Goal: Task Accomplishment & Management: Manage account settings

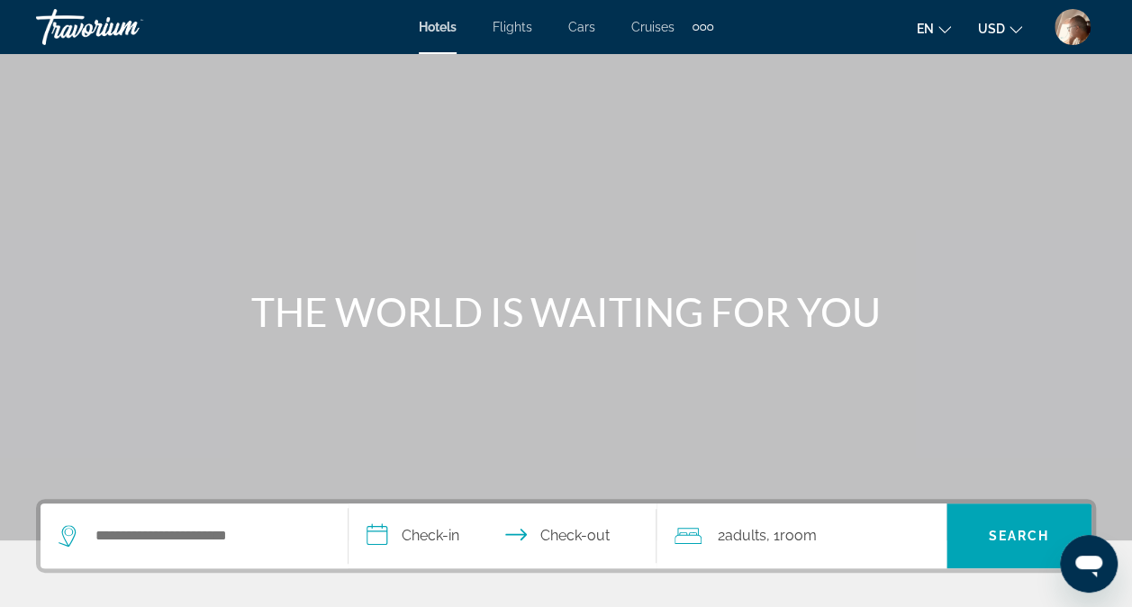
click at [1069, 23] on img "User Menu" at bounding box center [1072, 27] width 36 height 36
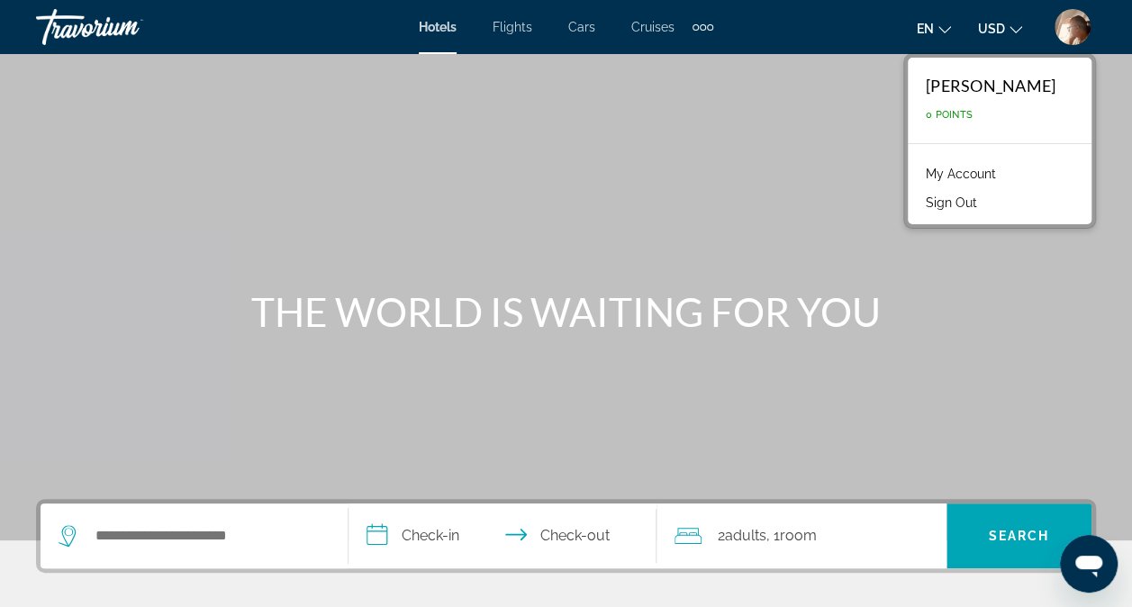
click at [917, 202] on button "Sign Out" at bounding box center [951, 202] width 69 height 23
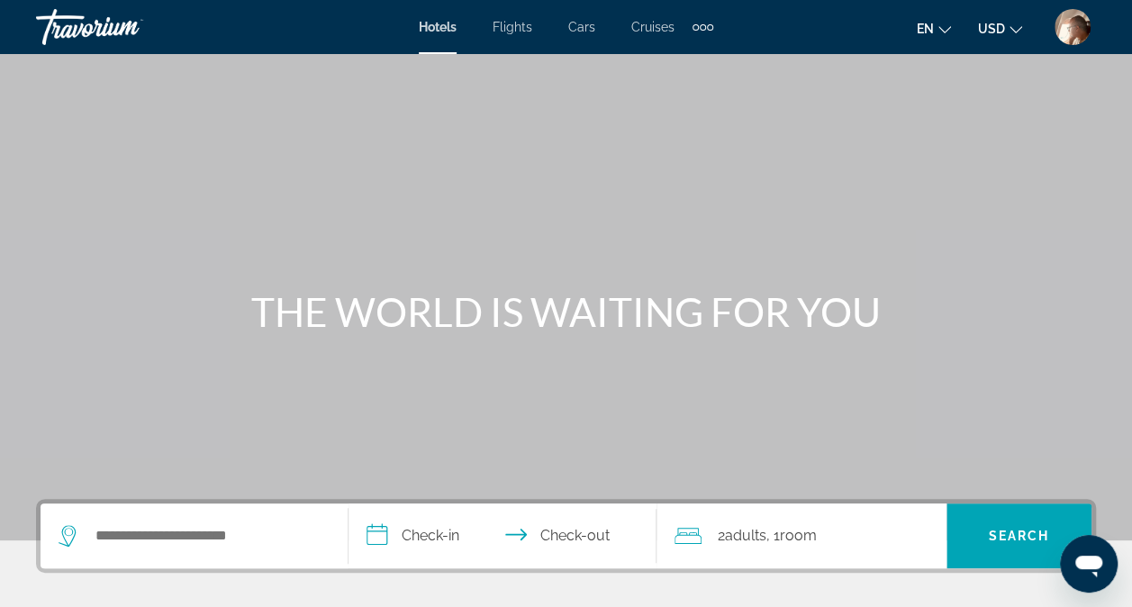
click at [1080, 35] on img "User Menu" at bounding box center [1072, 27] width 36 height 36
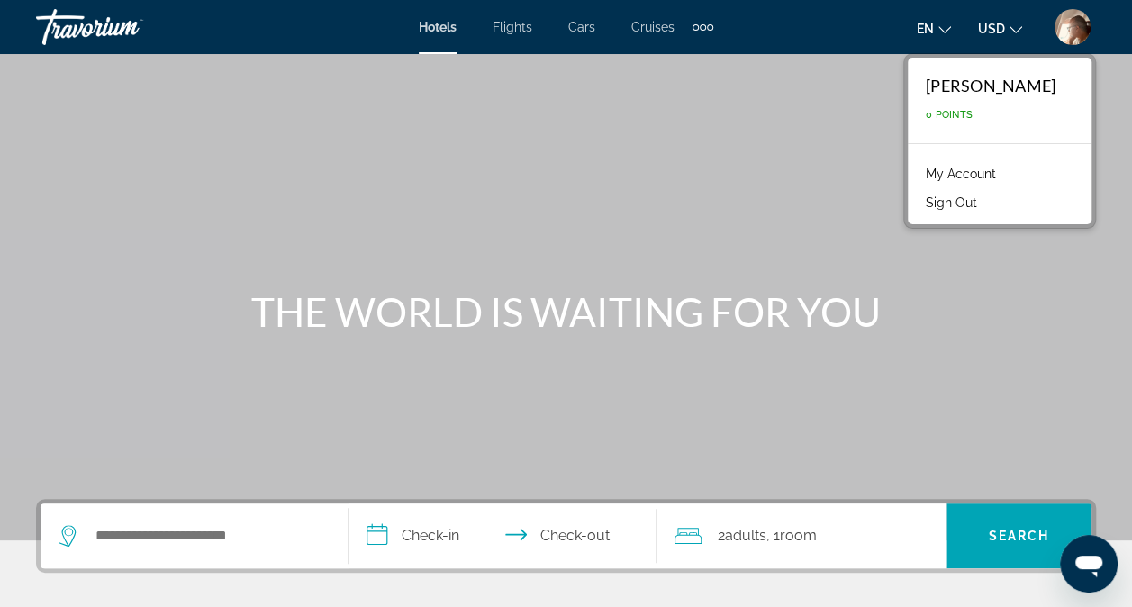
click at [918, 175] on link "My Account" at bounding box center [961, 173] width 88 height 23
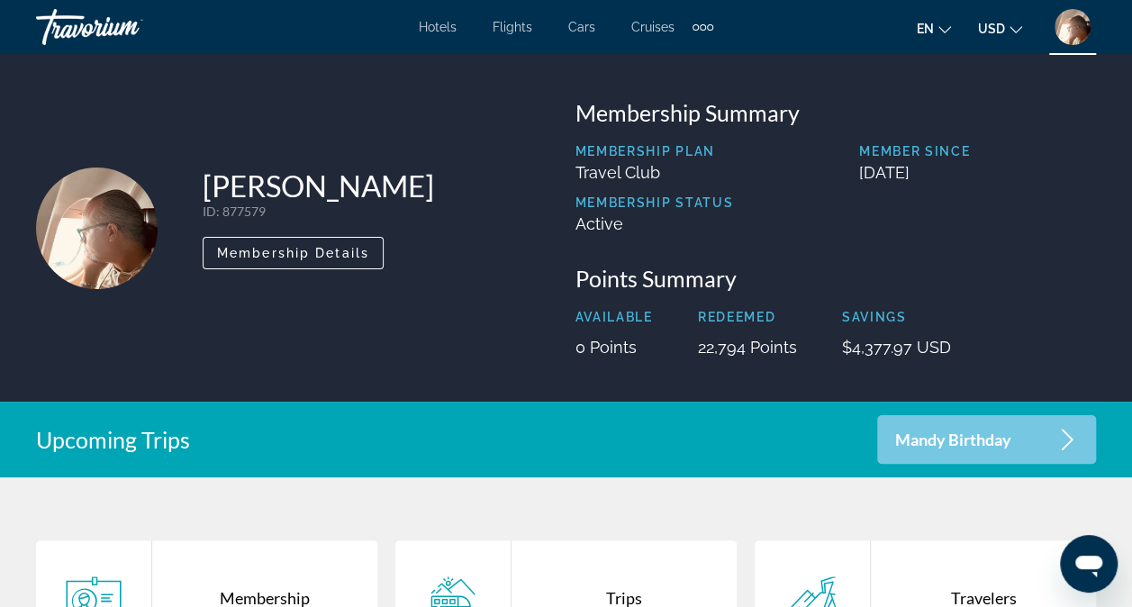
click at [1044, 445] on div "Mandy Birthday" at bounding box center [986, 439] width 219 height 49
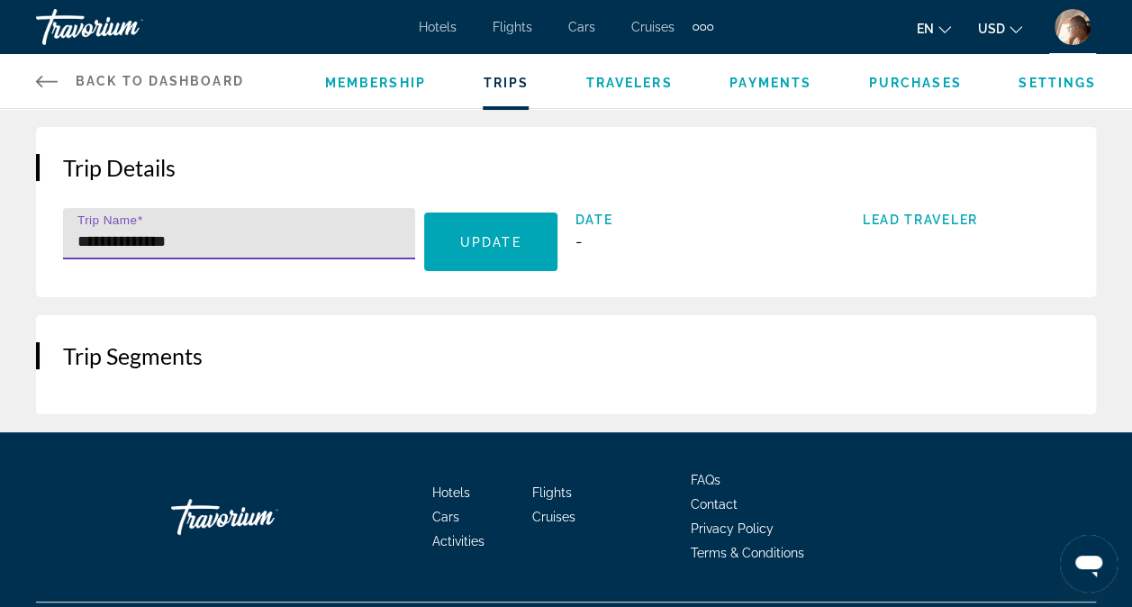
click at [200, 239] on input "**********" at bounding box center [244, 242] width 334 height 22
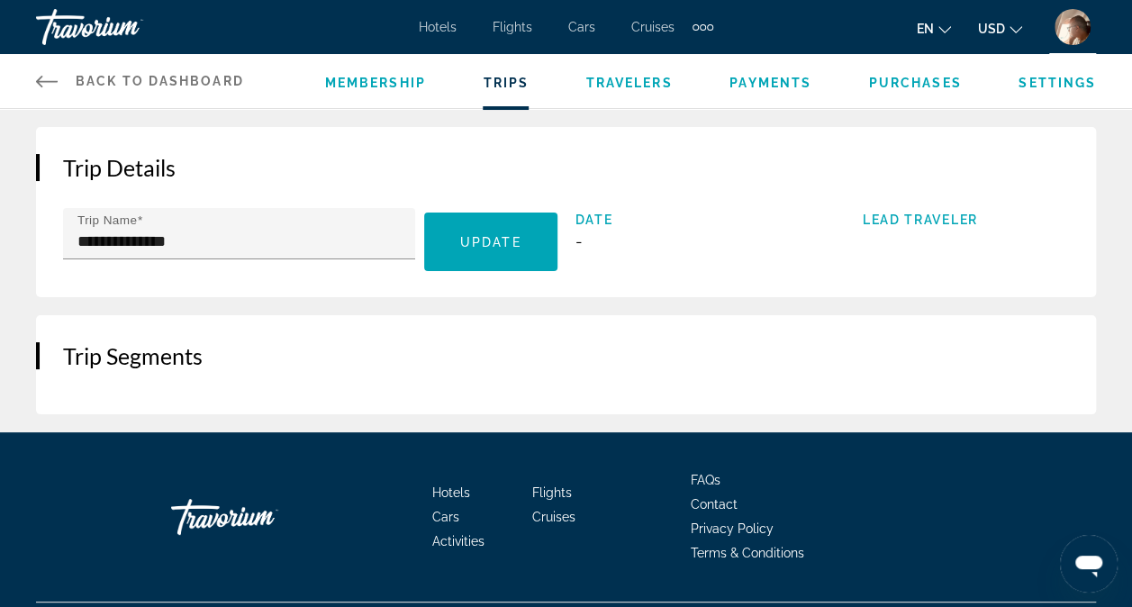
click at [915, 82] on span "Purchases" at bounding box center [915, 83] width 93 height 14
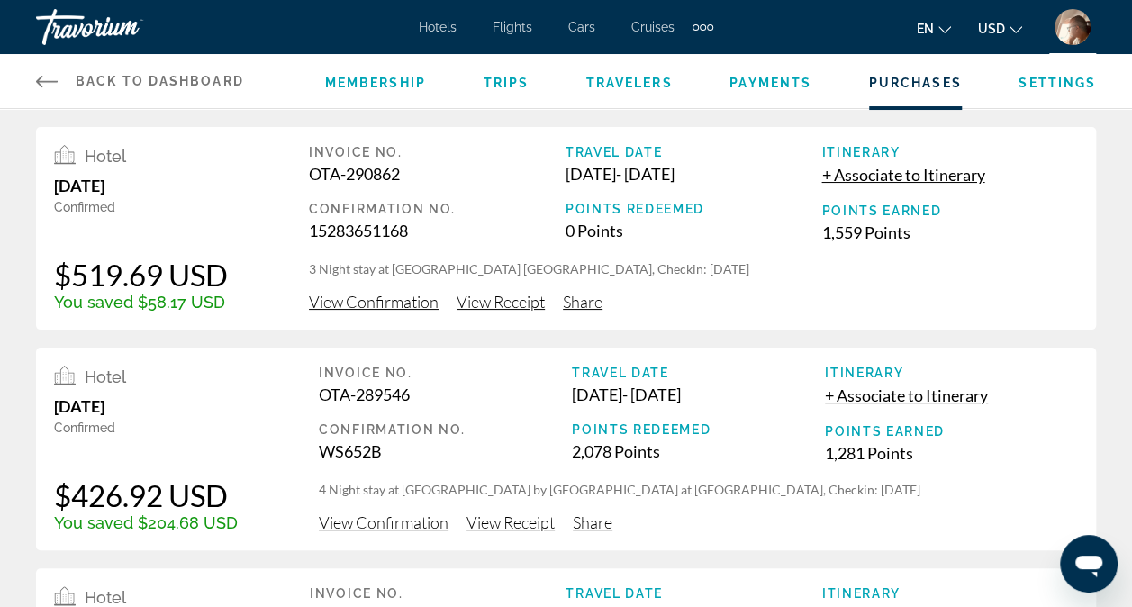
click at [392, 303] on span "View Confirmation" at bounding box center [374, 302] width 130 height 20
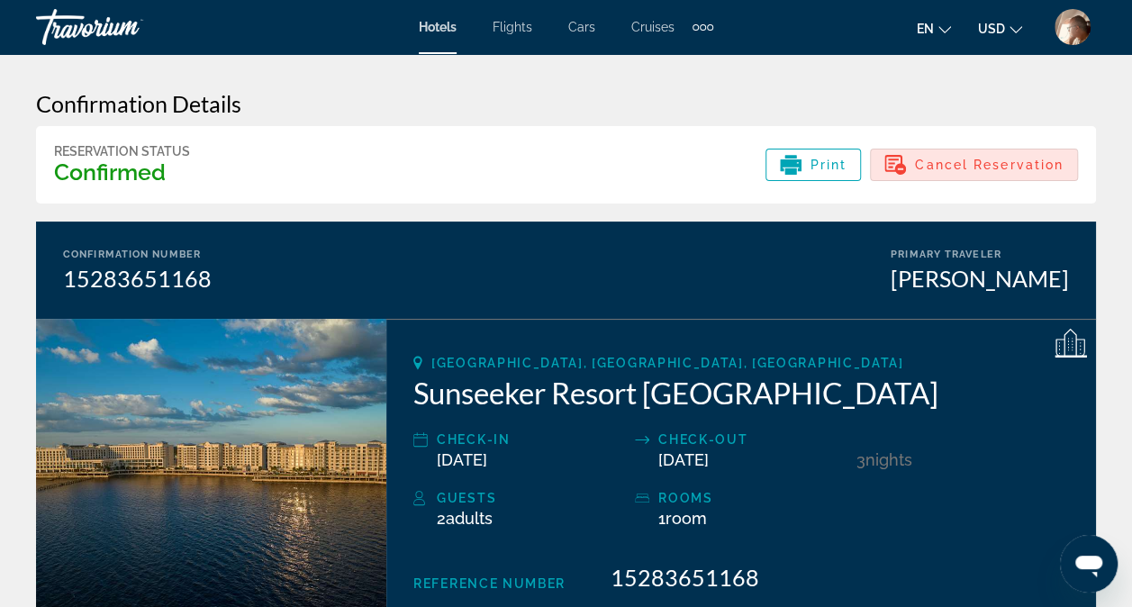
click at [963, 175] on div "Cancel Reservation" at bounding box center [973, 165] width 179 height 22
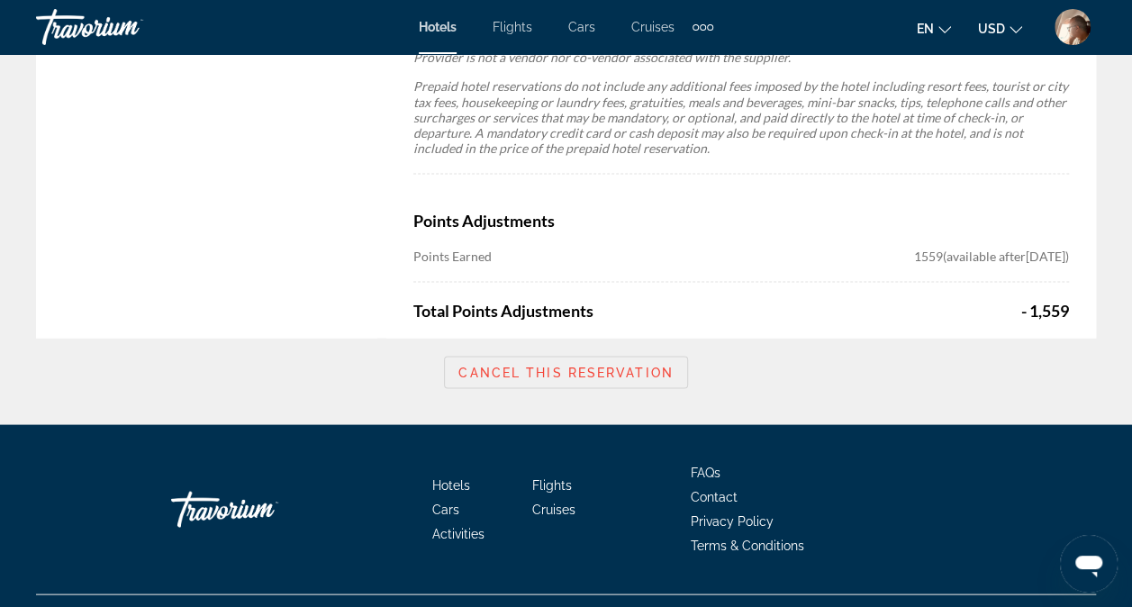
scroll to position [1641, 0]
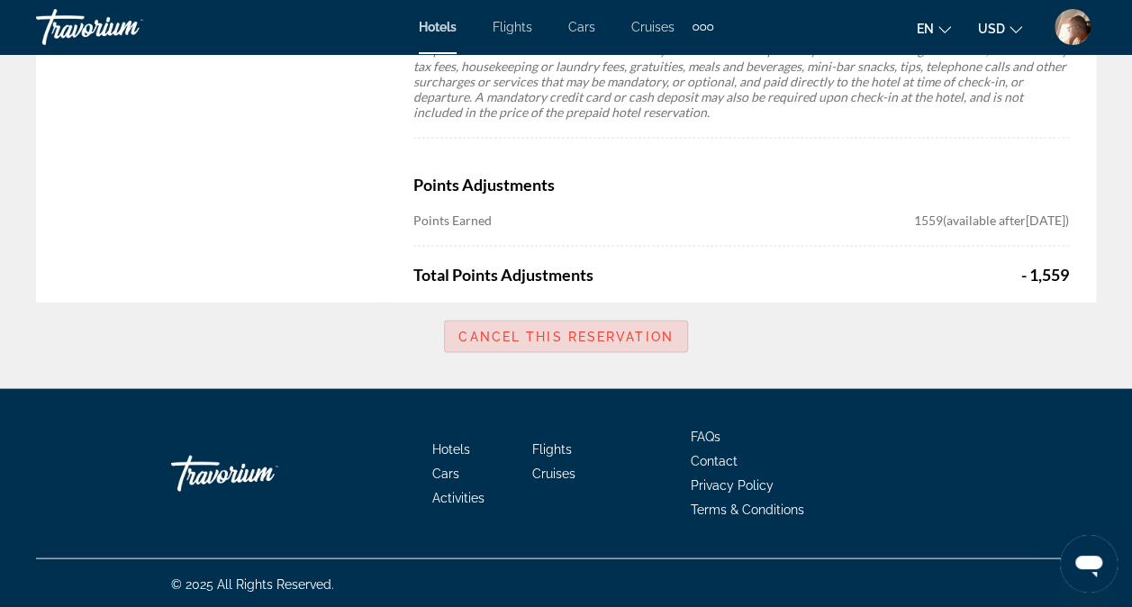
click at [589, 339] on span "Cancel this reservation" at bounding box center [565, 336] width 214 height 14
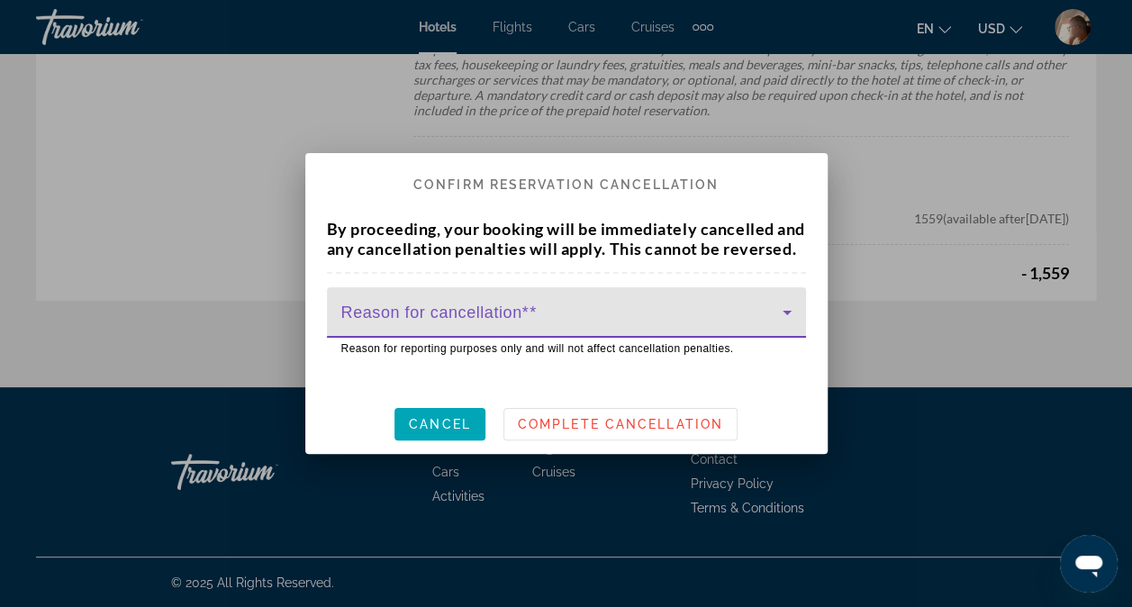
click at [787, 323] on icon at bounding box center [787, 313] width 22 height 22
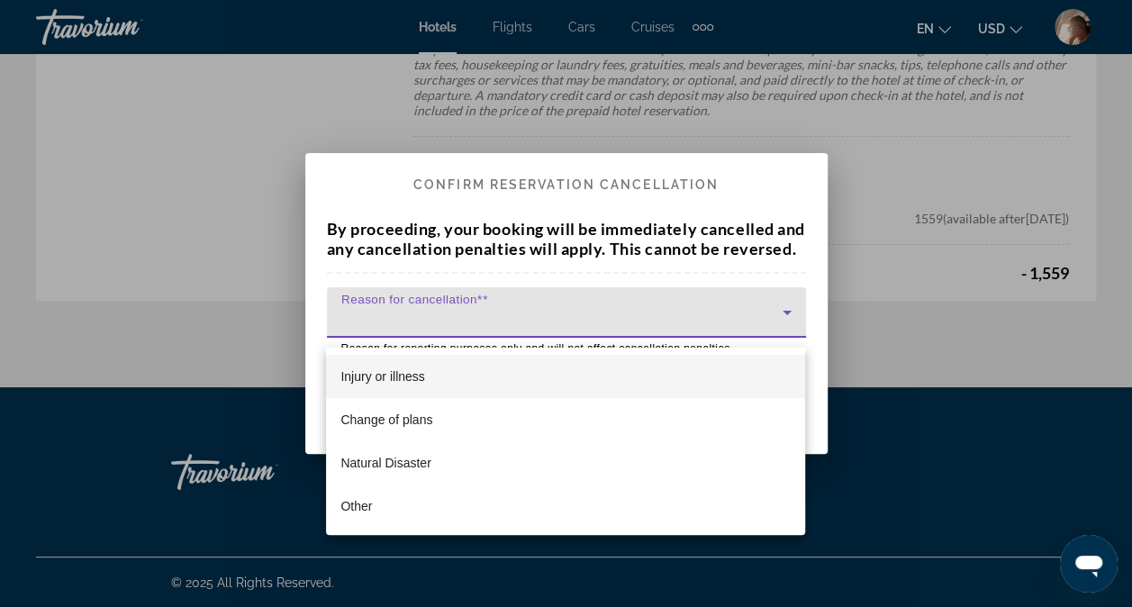
click at [496, 373] on mat-option "Injury or illness" at bounding box center [565, 376] width 479 height 43
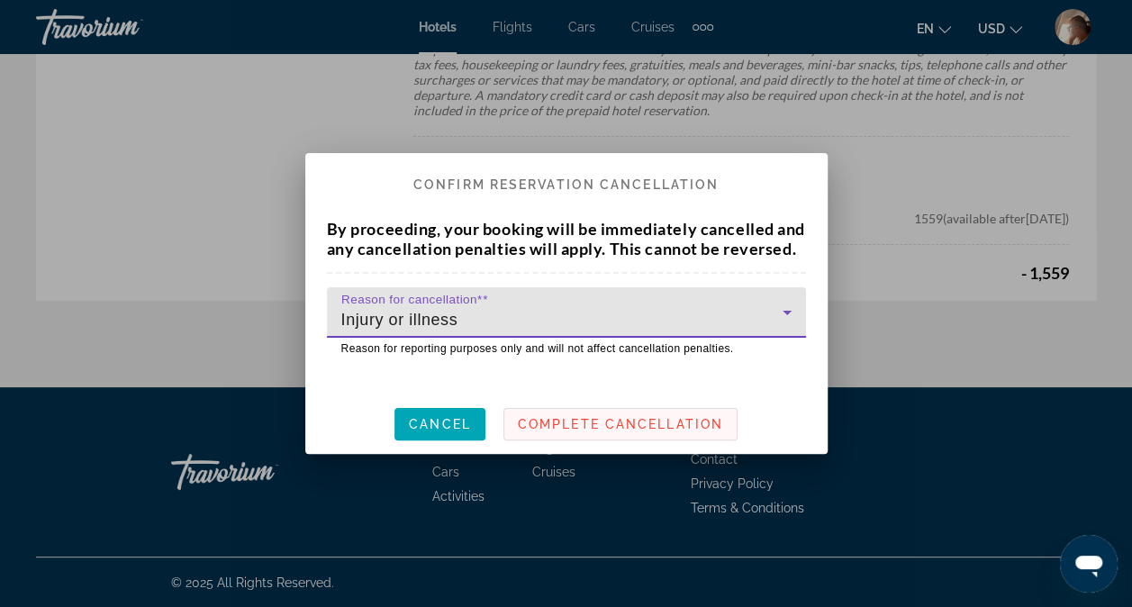
click at [589, 431] on span "Complete Cancellation" at bounding box center [620, 424] width 205 height 14
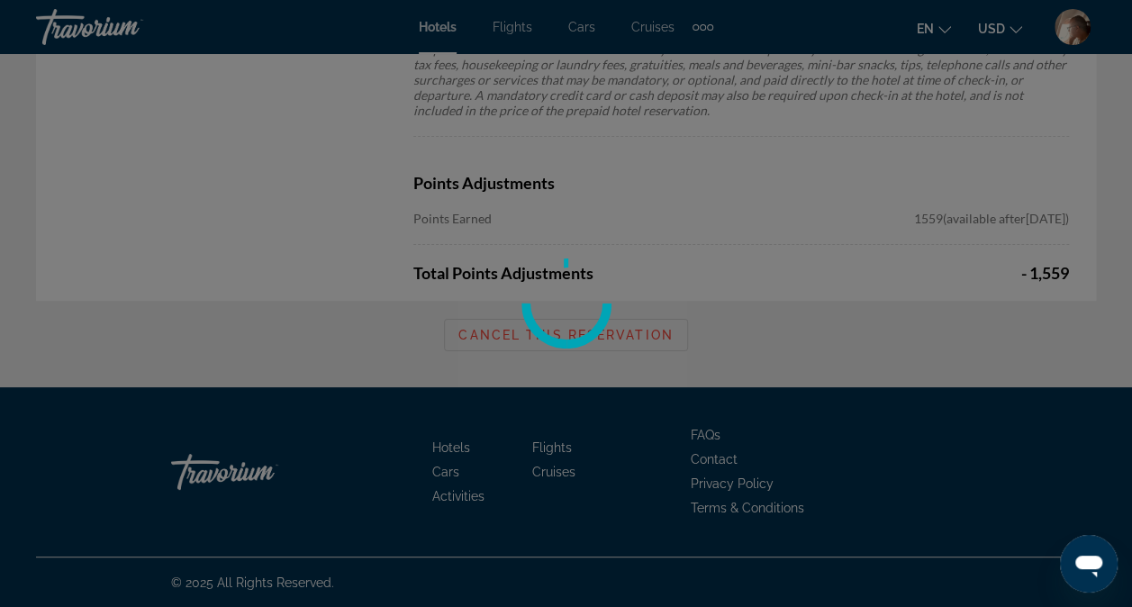
scroll to position [1641, 0]
